Goal: Find specific page/section: Find specific page/section

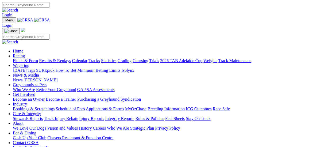
click at [27, 58] on link "Fields & Form" at bounding box center [25, 60] width 25 height 5
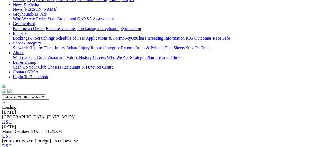
scroll to position [134, 0]
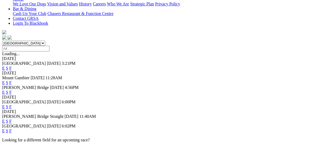
click at [12, 128] on link "F" at bounding box center [10, 130] width 2 height 5
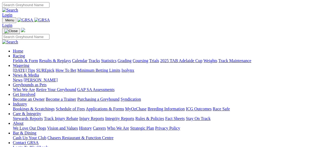
click at [22, 77] on link "News" at bounding box center [18, 79] width 10 height 5
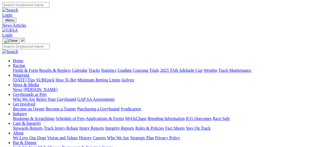
click at [30, 68] on link "Fields & Form" at bounding box center [25, 70] width 25 height 5
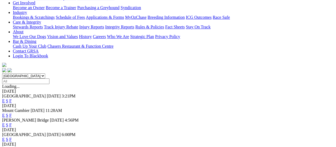
scroll to position [80, 0]
